Goal: Share content: Share content

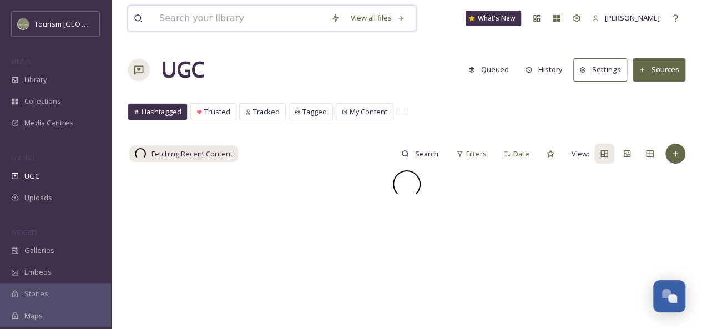
click at [223, 19] on input at bounding box center [240, 18] width 172 height 24
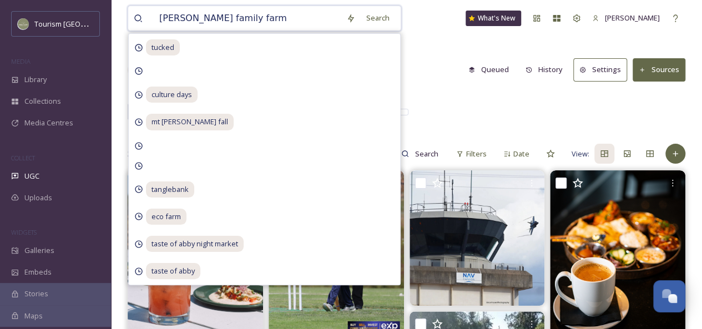
type input "[PERSON_NAME] family farms"
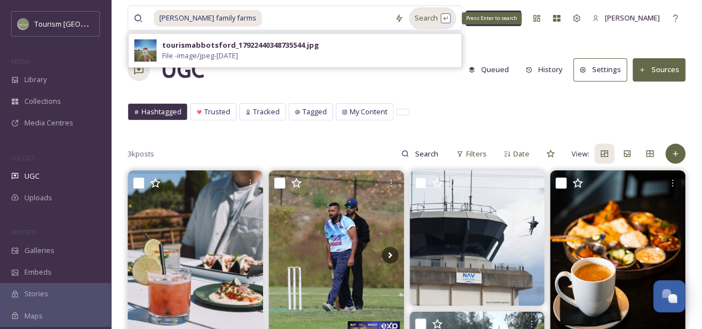
click at [412, 18] on div "Search Press Enter to search" at bounding box center [432, 18] width 47 height 22
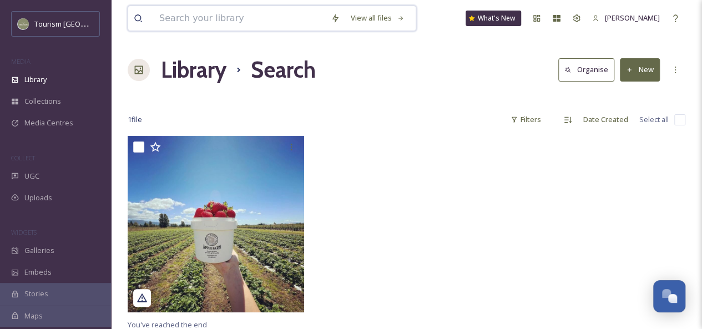
click at [204, 18] on input at bounding box center [240, 18] width 172 height 24
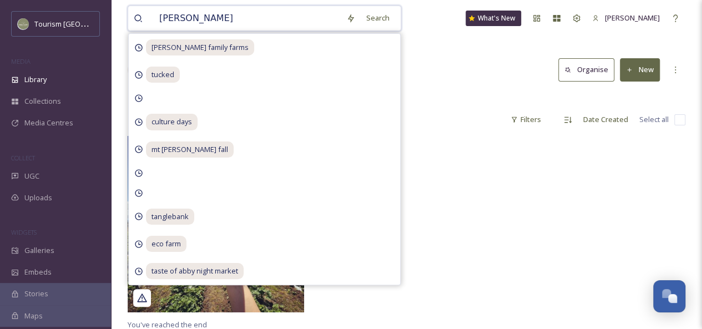
type input "[PERSON_NAME]"
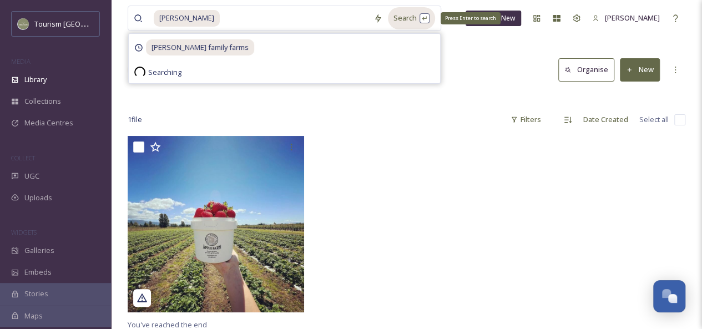
click at [388, 19] on div "Search Press Enter to search" at bounding box center [411, 18] width 47 height 22
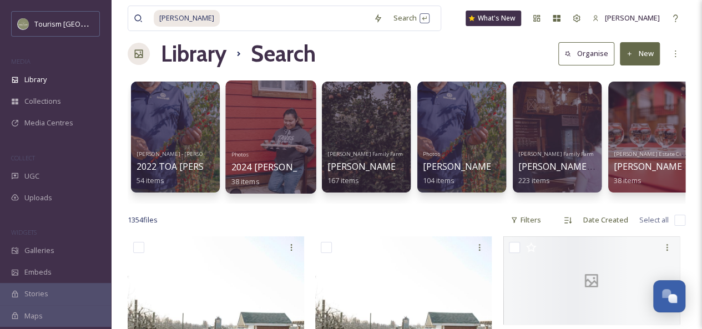
scroll to position [18, 0]
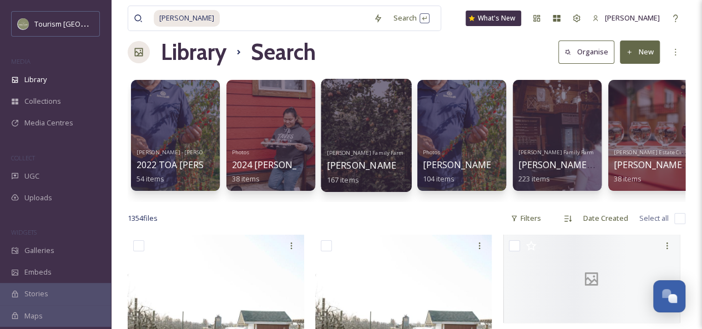
click at [363, 137] on div at bounding box center [366, 135] width 90 height 113
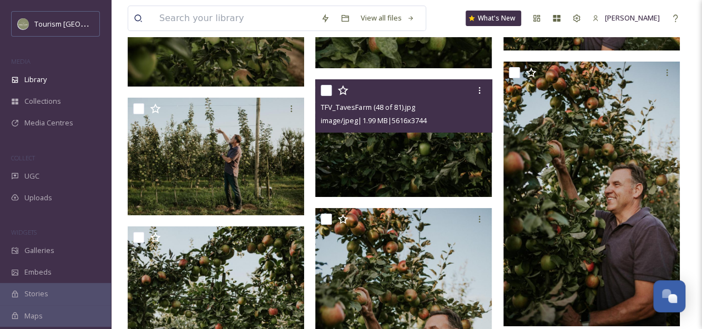
scroll to position [2048, 0]
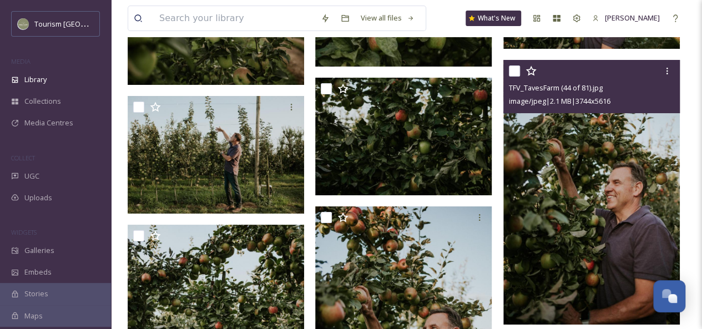
click at [638, 216] on img at bounding box center [592, 192] width 177 height 265
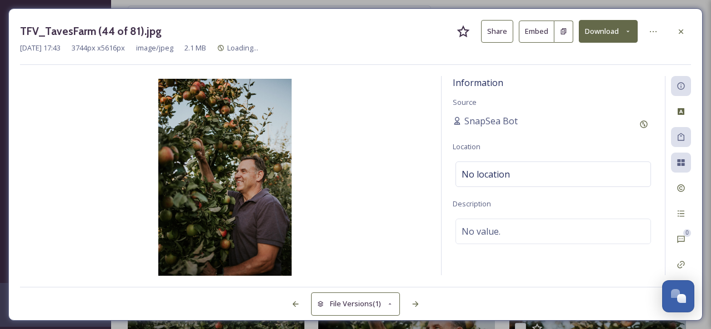
click at [500, 33] on button "Share" at bounding box center [497, 31] width 32 height 23
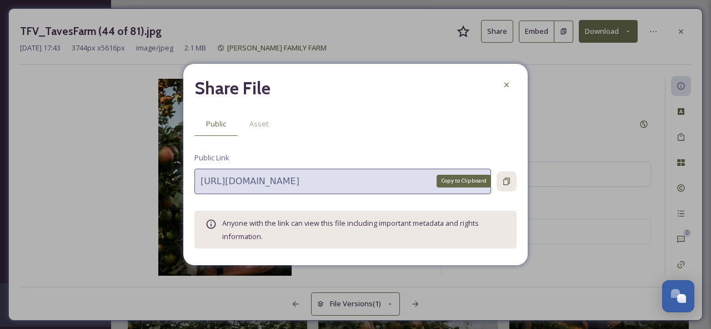
click at [507, 176] on div "Copy to Clipboard" at bounding box center [506, 182] width 20 height 20
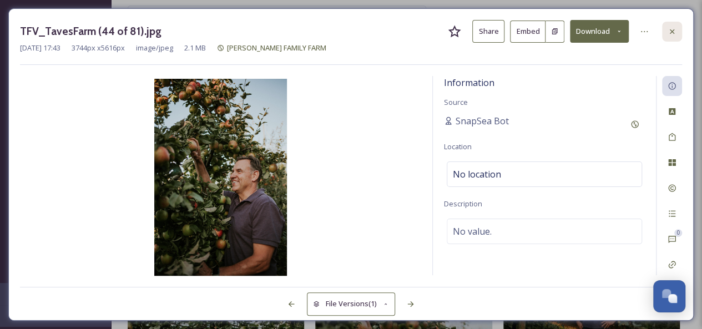
click at [674, 32] on icon at bounding box center [672, 31] width 9 height 9
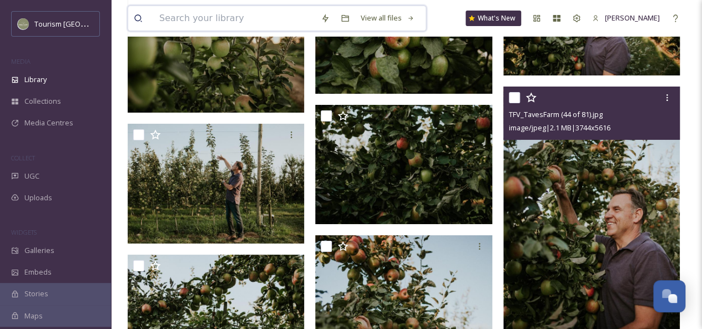
click at [217, 16] on input at bounding box center [235, 18] width 162 height 24
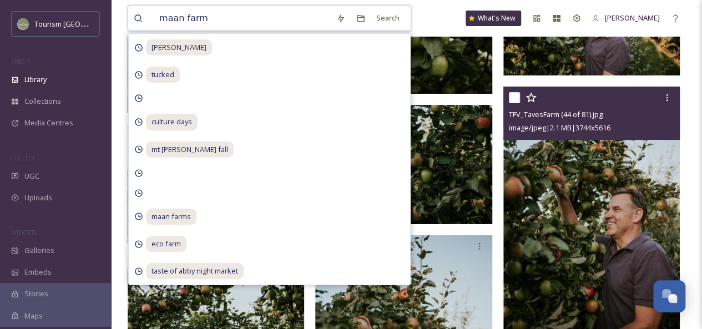
type input "maan farms"
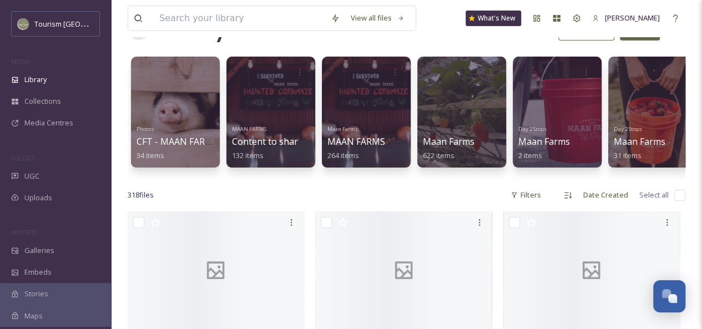
scroll to position [58, 0]
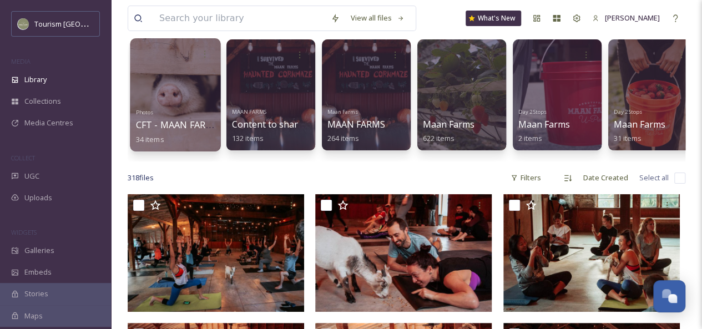
click at [166, 104] on div "Photos CFT - MAAN FARMS 34 items" at bounding box center [175, 124] width 79 height 41
click at [171, 84] on div at bounding box center [175, 94] width 90 height 113
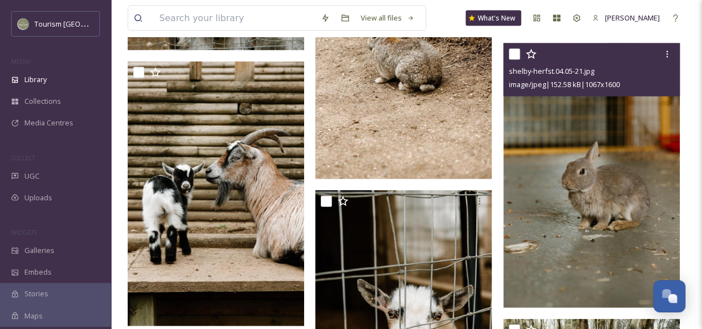
scroll to position [1178, 0]
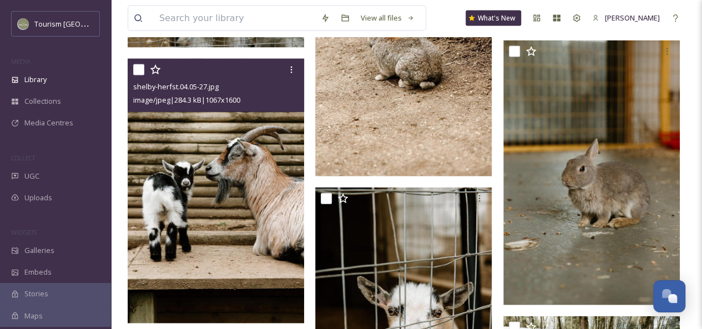
click at [273, 239] on img at bounding box center [216, 191] width 177 height 265
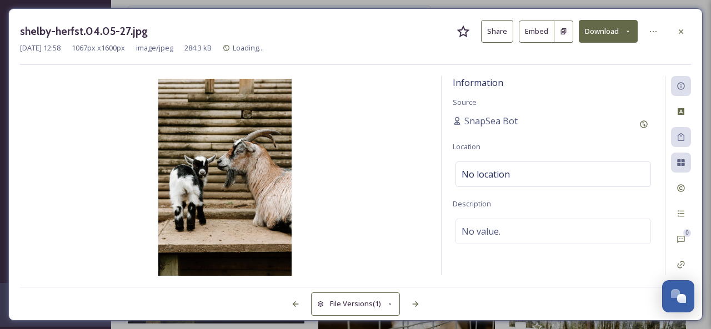
click at [501, 32] on button "Share" at bounding box center [497, 31] width 32 height 23
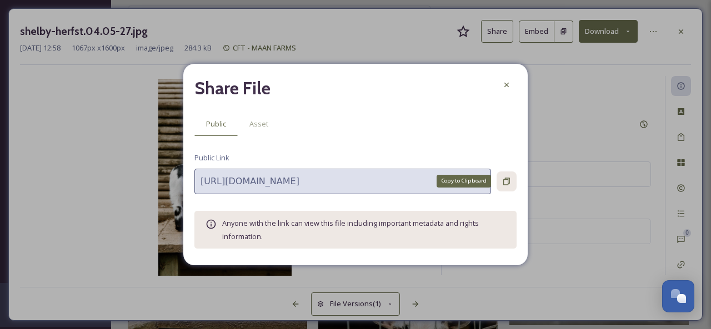
click at [505, 183] on icon at bounding box center [506, 181] width 9 height 9
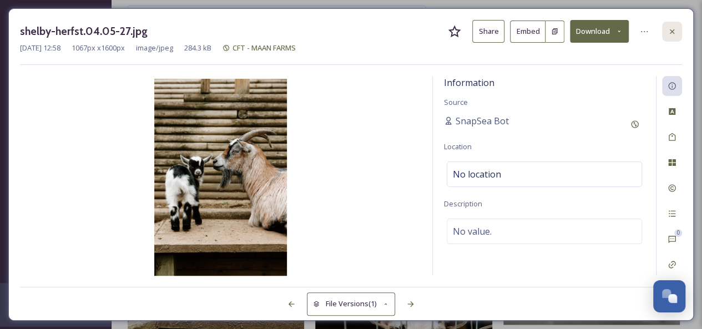
click at [673, 33] on icon at bounding box center [672, 31] width 9 height 9
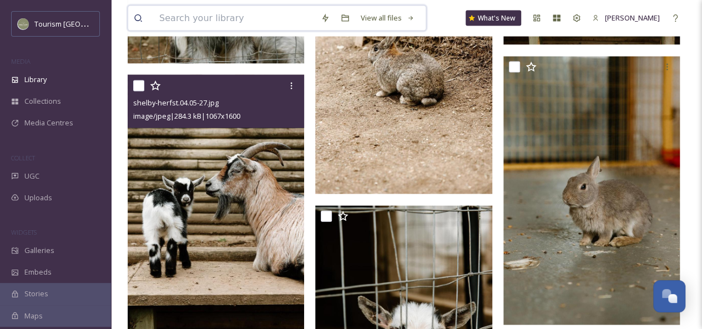
click at [215, 17] on input at bounding box center [235, 18] width 162 height 24
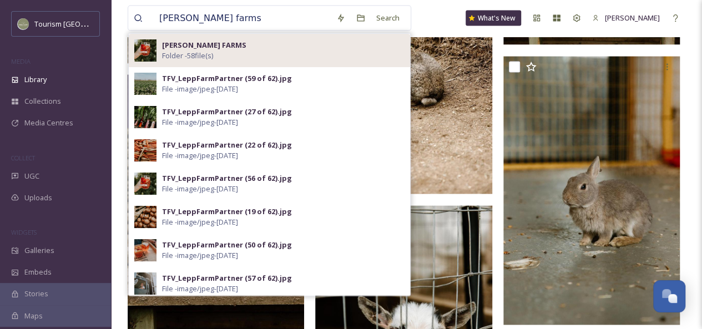
click at [231, 46] on div "[PERSON_NAME] FARMS Folder - 58 file(s)" at bounding box center [283, 50] width 243 height 21
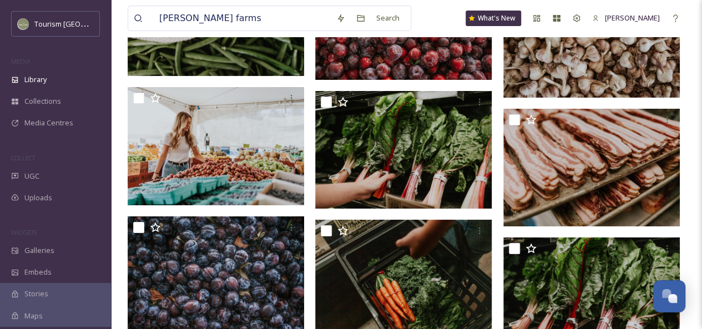
scroll to position [1858, 0]
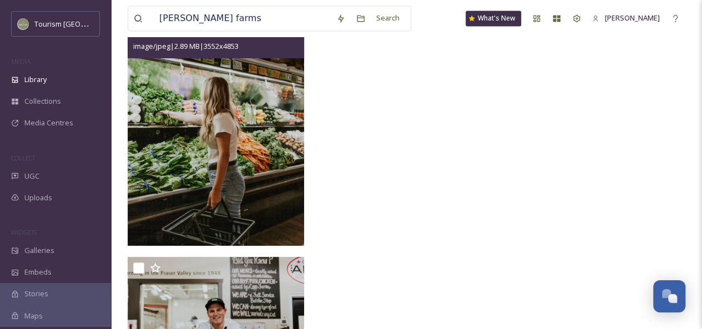
click at [224, 137] on img at bounding box center [216, 125] width 177 height 241
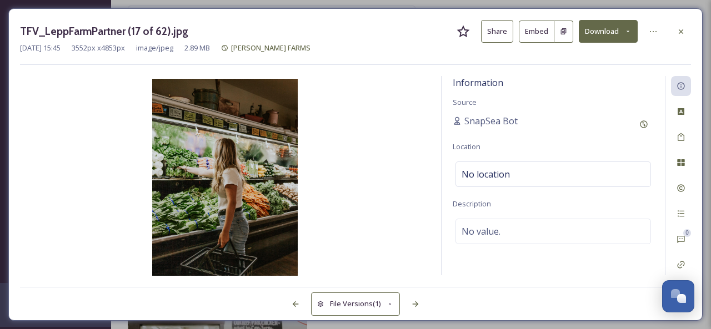
click at [501, 28] on button "Share" at bounding box center [497, 31] width 32 height 23
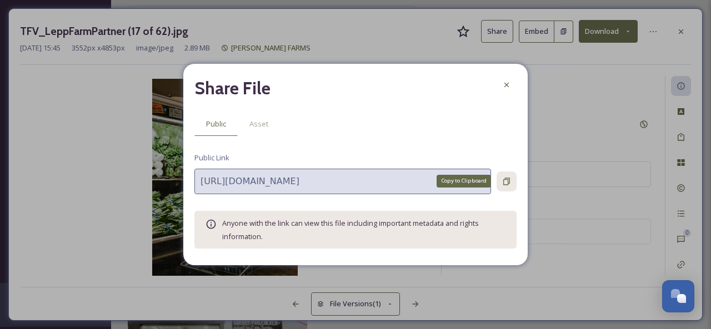
click at [510, 180] on icon at bounding box center [506, 181] width 9 height 9
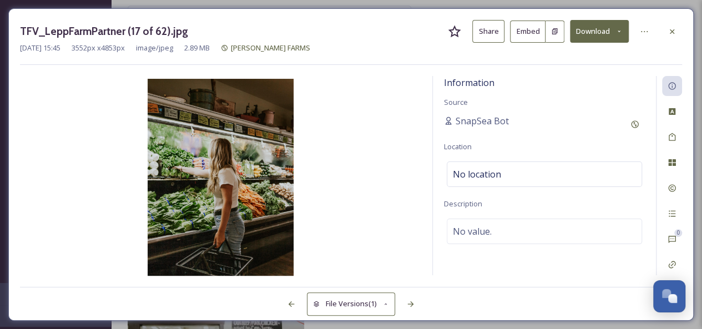
click at [69, 239] on img at bounding box center [220, 178] width 401 height 199
click at [677, 31] on div at bounding box center [672, 32] width 20 height 20
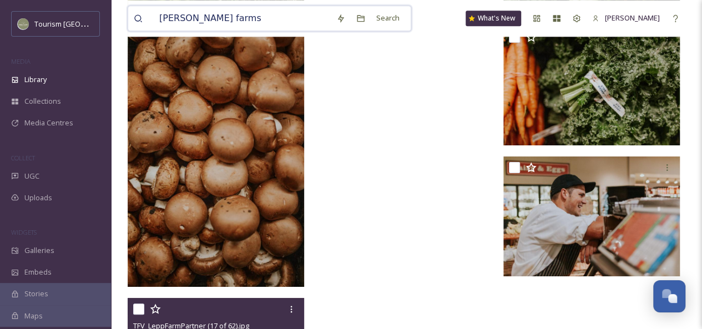
click at [210, 27] on input "[PERSON_NAME] farms" at bounding box center [242, 18] width 177 height 24
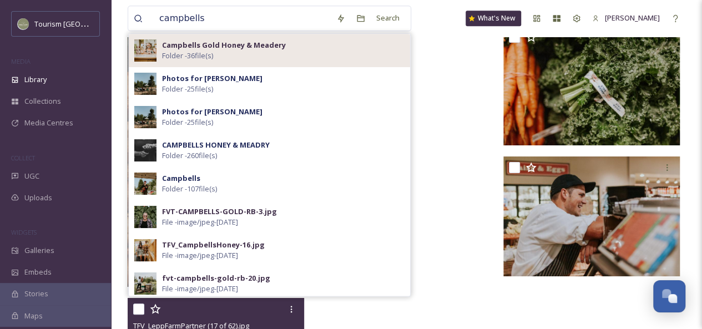
click at [274, 56] on div "Campbells Gold Honey & Meadery Folder - 36 file(s)" at bounding box center [283, 50] width 243 height 21
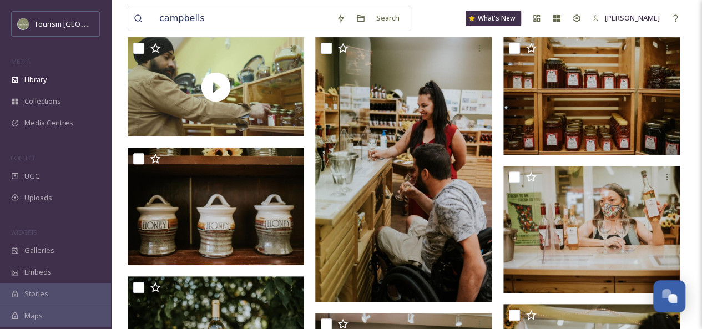
scroll to position [143, 0]
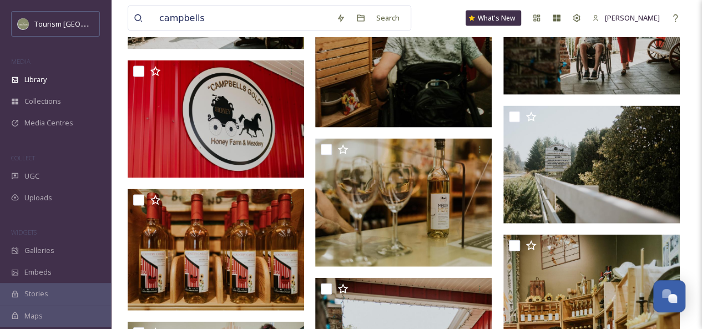
scroll to position [1100, 0]
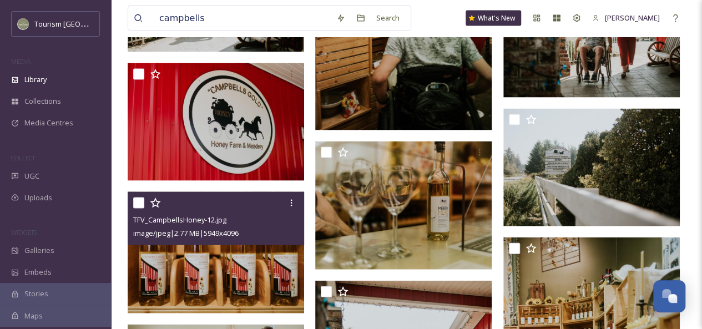
click at [194, 265] on img at bounding box center [216, 253] width 177 height 122
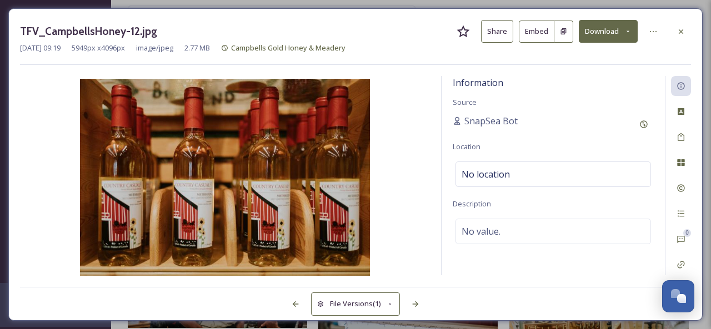
click at [489, 30] on button "Share" at bounding box center [497, 31] width 32 height 23
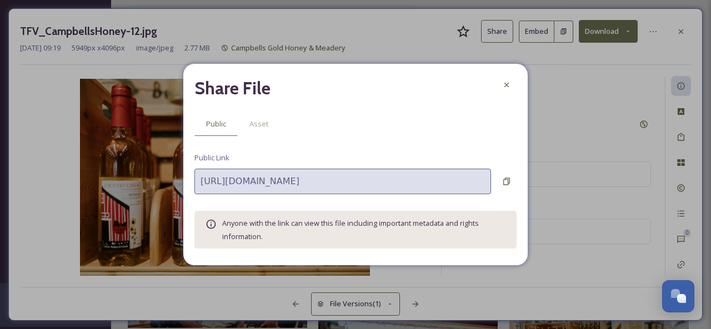
click at [505, 179] on icon at bounding box center [506, 181] width 9 height 9
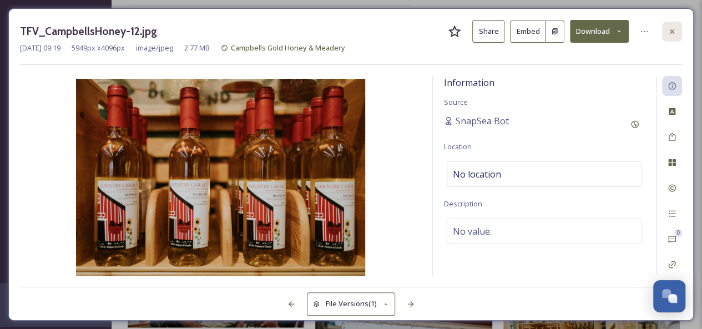
click at [672, 33] on icon at bounding box center [672, 31] width 9 height 9
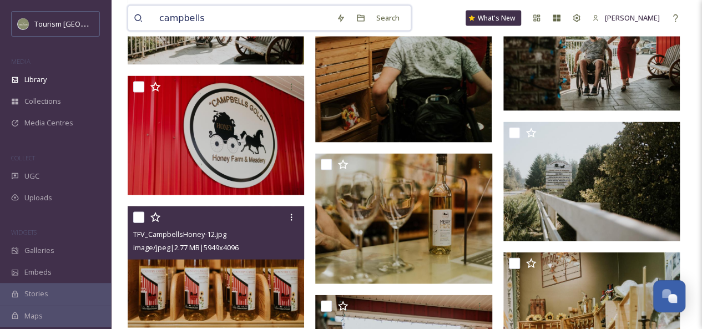
drag, startPoint x: 209, startPoint y: 17, endPoint x: 130, endPoint y: 11, distance: 79.1
click at [130, 11] on div "campbells Search" at bounding box center [270, 19] width 284 height 26
type input "eco farm"
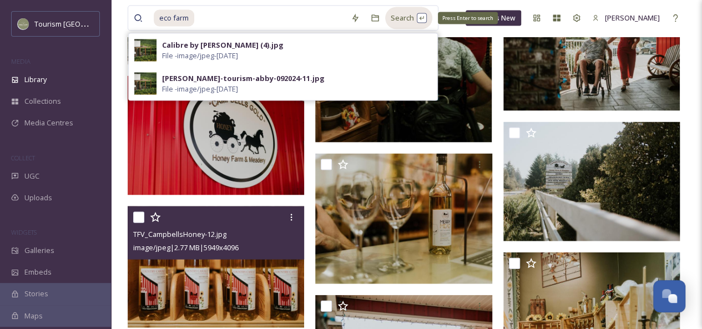
click at [414, 18] on div "Search Press Enter to search" at bounding box center [408, 18] width 47 height 22
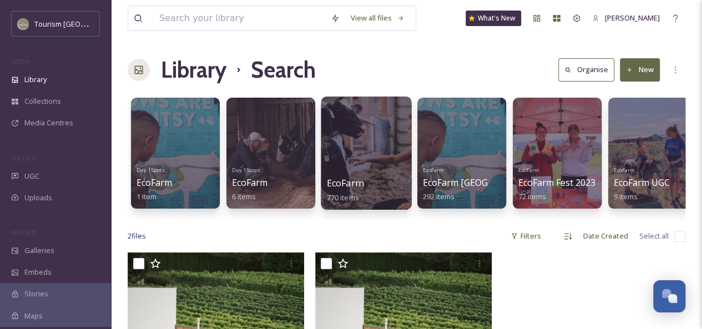
click at [369, 163] on div at bounding box center [366, 153] width 90 height 113
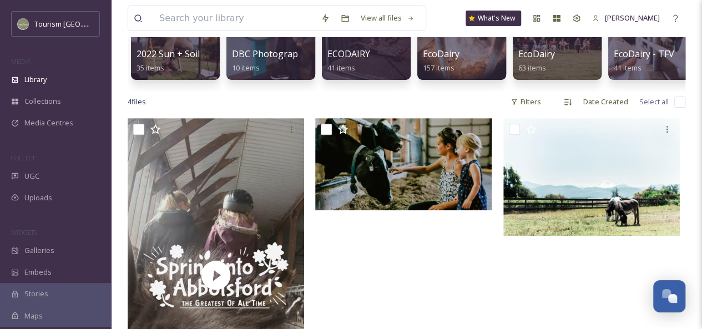
scroll to position [149, 0]
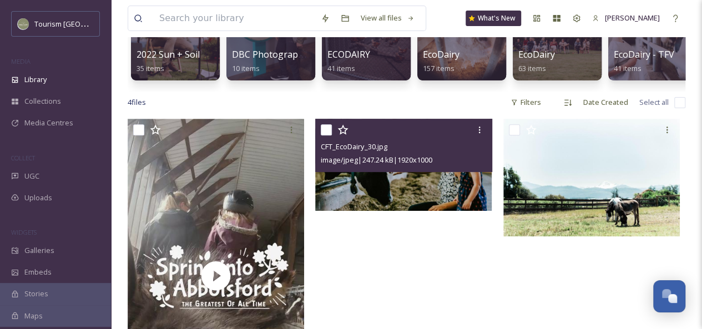
click at [405, 189] on img at bounding box center [403, 165] width 177 height 92
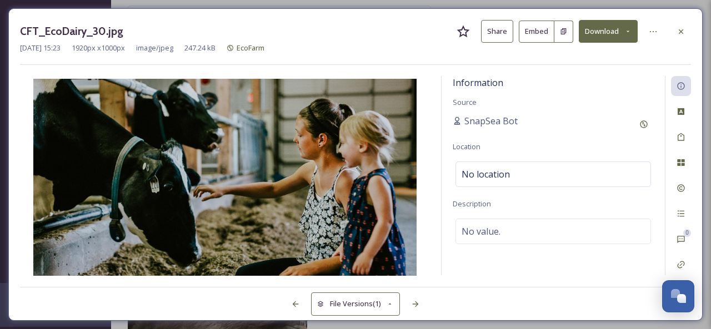
click at [499, 37] on button "Share" at bounding box center [497, 31] width 32 height 23
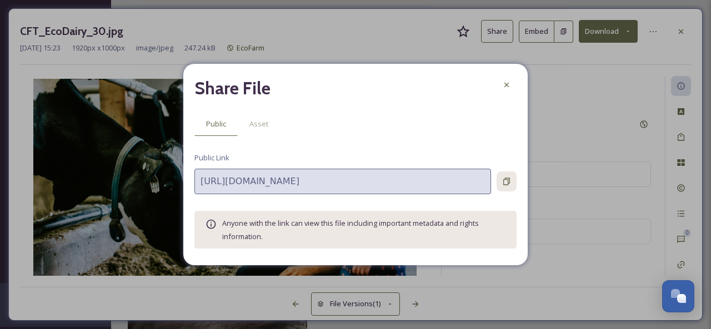
click at [505, 177] on icon at bounding box center [506, 181] width 9 height 9
